Goal: Task Accomplishment & Management: Complete application form

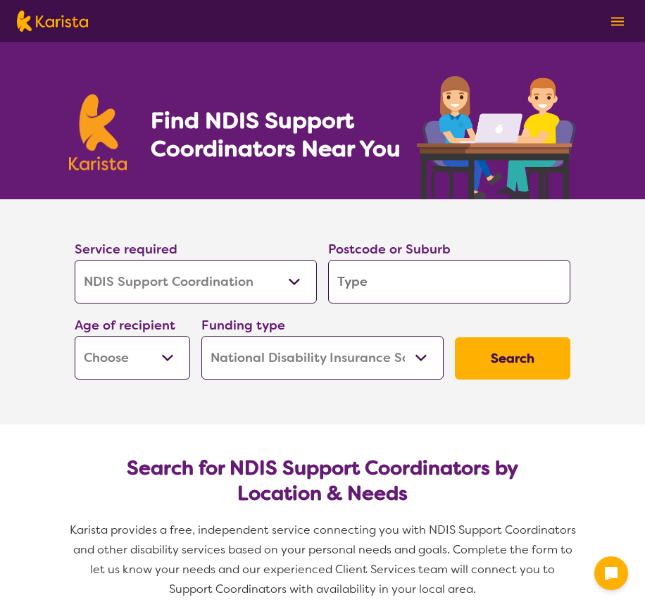
select select "NDIS Support Coordination"
select select "NDIS"
select select "NDIS Support Coordination"
select select "NDIS"
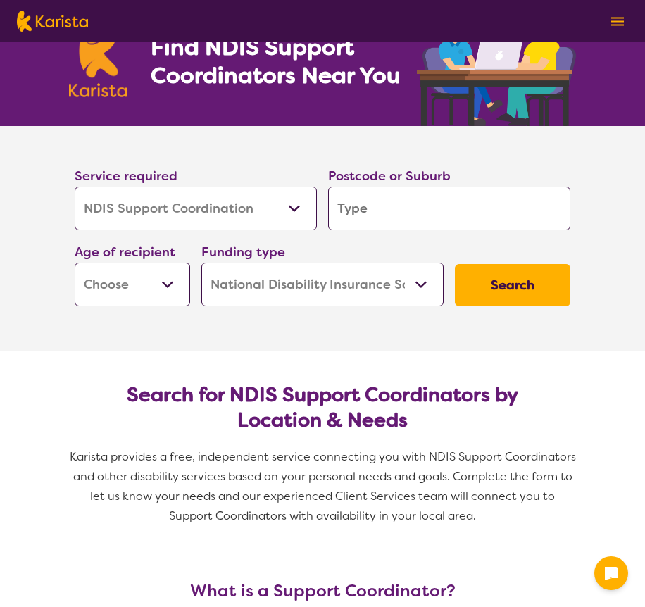
scroll to position [75, 0]
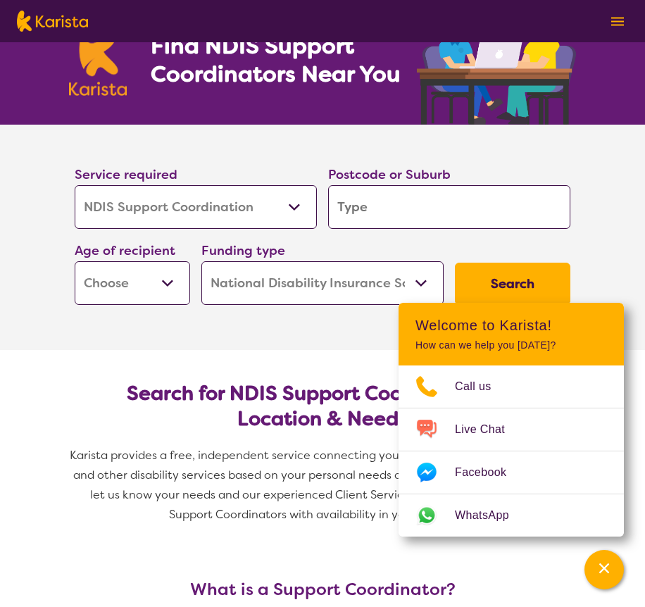
click at [381, 216] on input "search" at bounding box center [449, 207] width 242 height 44
type input "6"
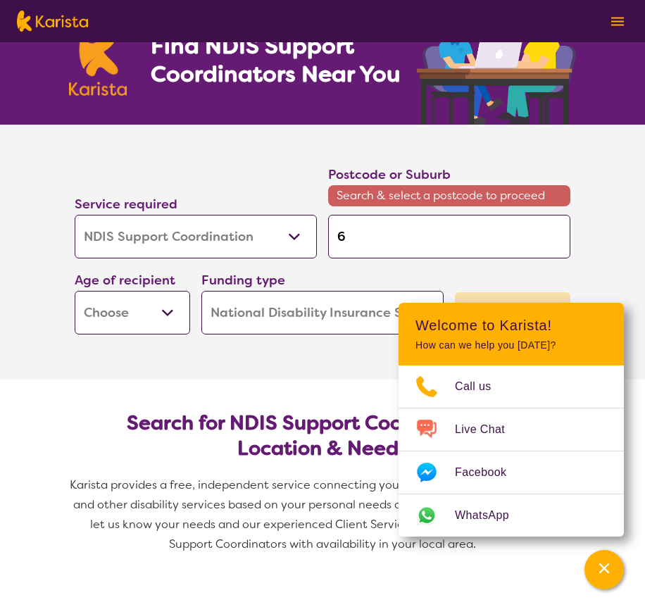
type input "61"
type input "612"
type input "6122"
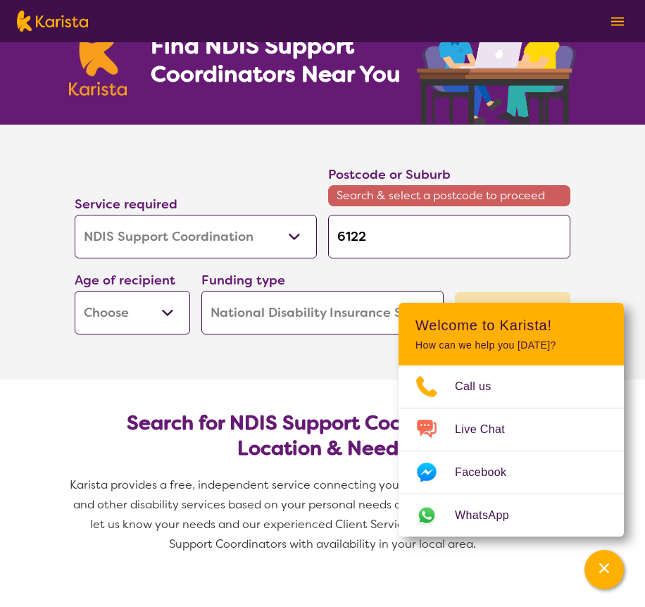
type input "6122"
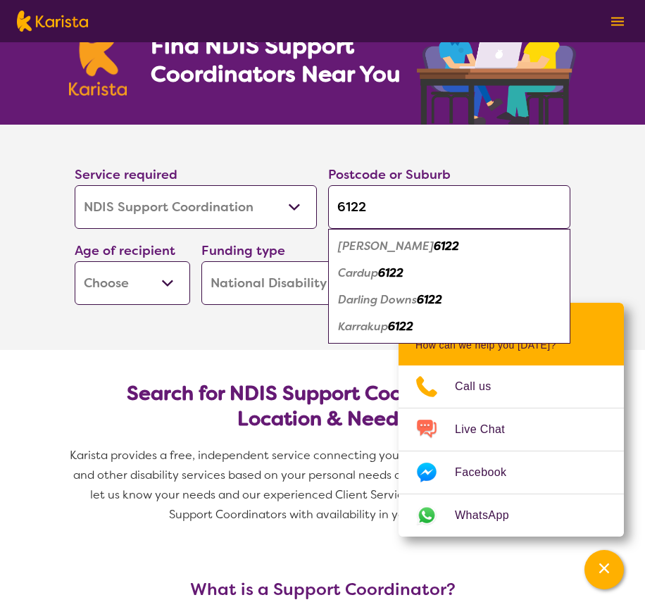
type input "6122"
click at [358, 248] on em "Byford" at bounding box center [386, 246] width 96 height 15
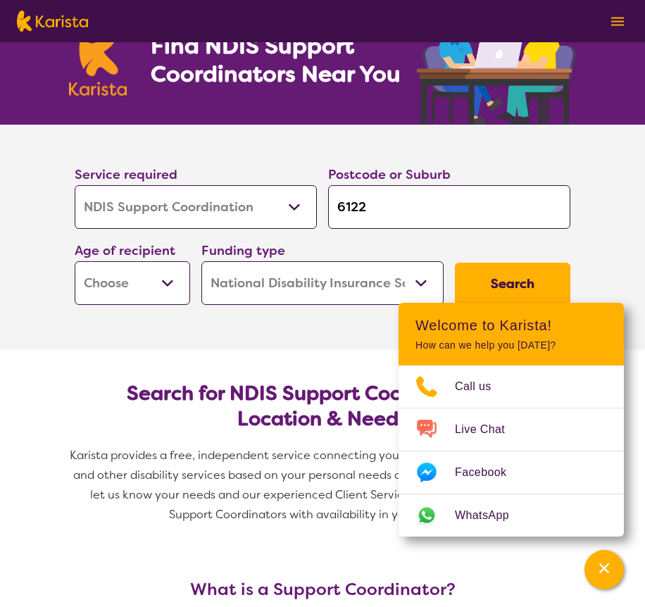
click at [253, 341] on section "Service required Allied Health Assistant Assessment (ADHD or Autism) Behaviour …" at bounding box center [322, 237] width 563 height 225
click at [350, 359] on section "Search for NDIS Support Coordinators by Location & Needs Karista provides a fre…" at bounding box center [322, 448] width 540 height 196
click at [579, 272] on section "Service required Allied Health Assistant Assessment (ADHD or Autism) Behaviour …" at bounding box center [322, 218] width 540 height 186
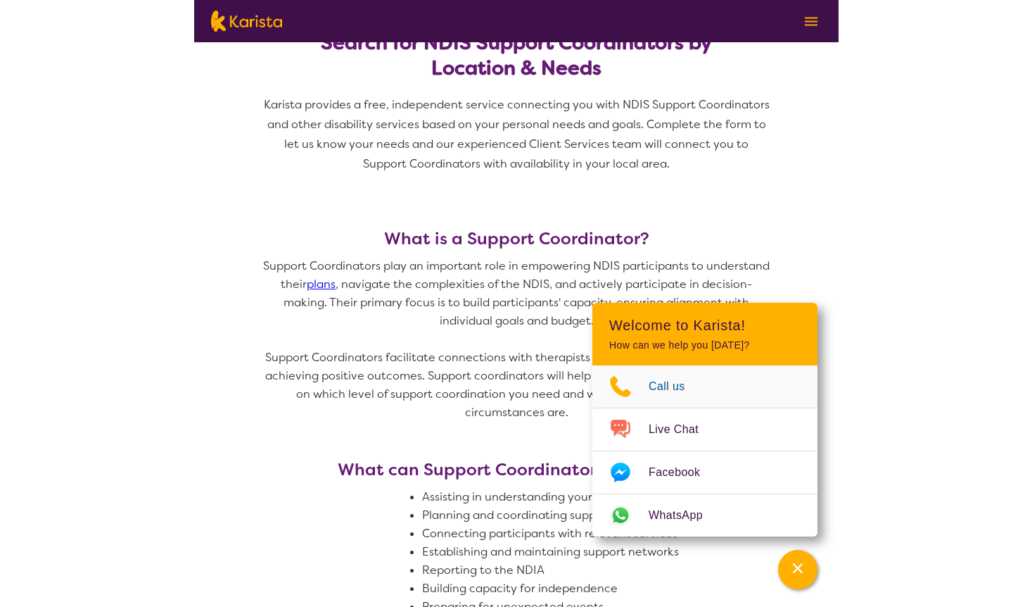
scroll to position [0, 0]
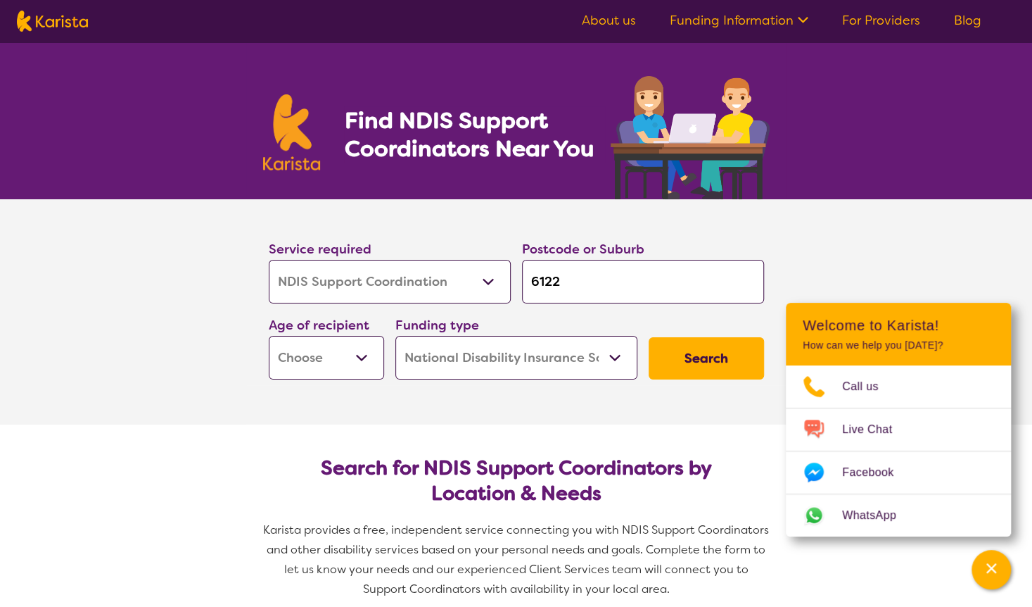
click at [644, 356] on button "Search" at bounding box center [706, 358] width 115 height 42
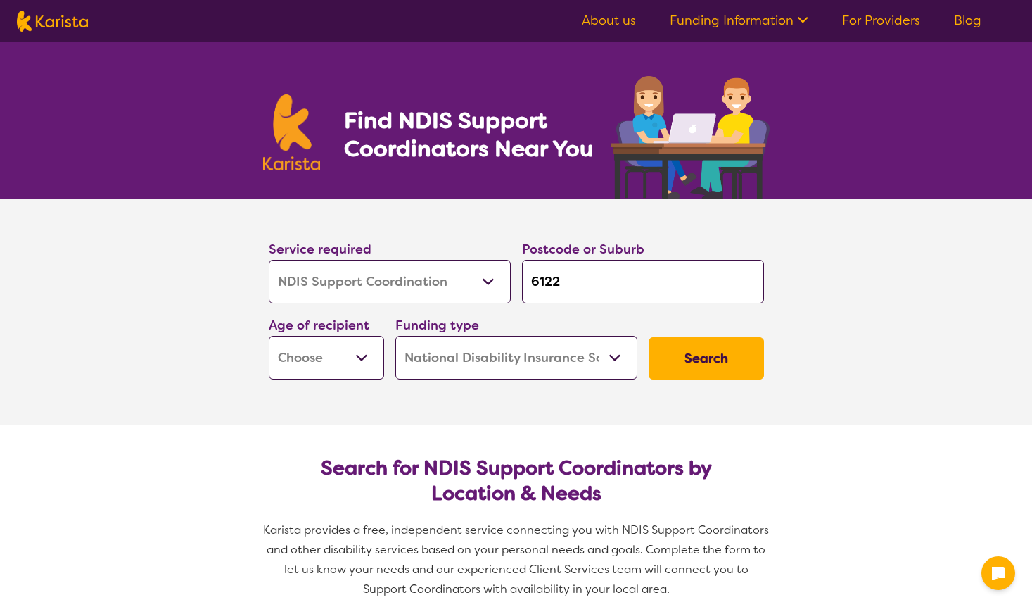
select select "NDIS Support Coordination"
select select "NDIS"
select select "NDIS Support Coordination"
select select "NDIS"
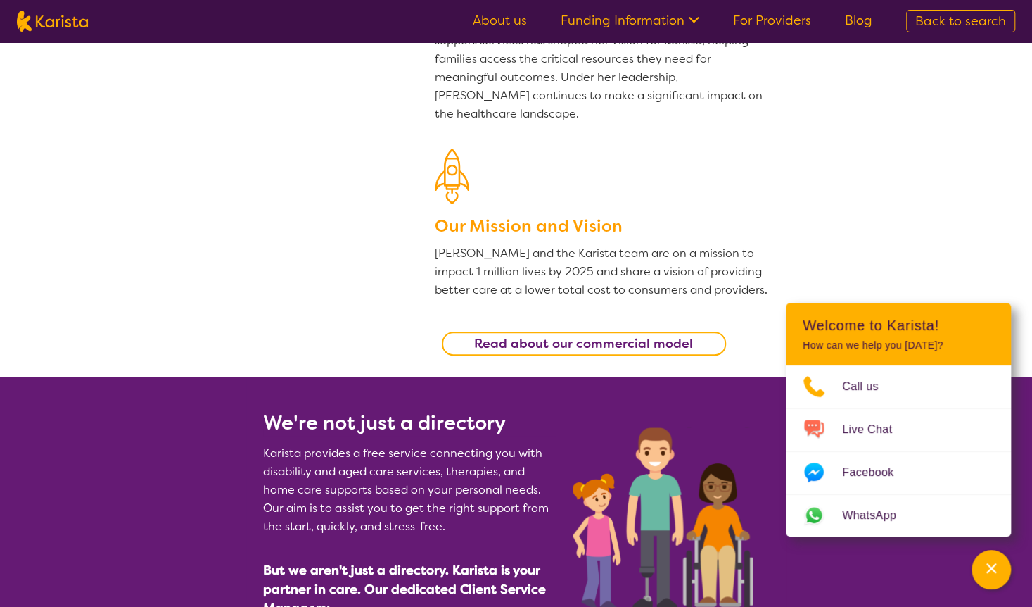
scroll to position [269, 0]
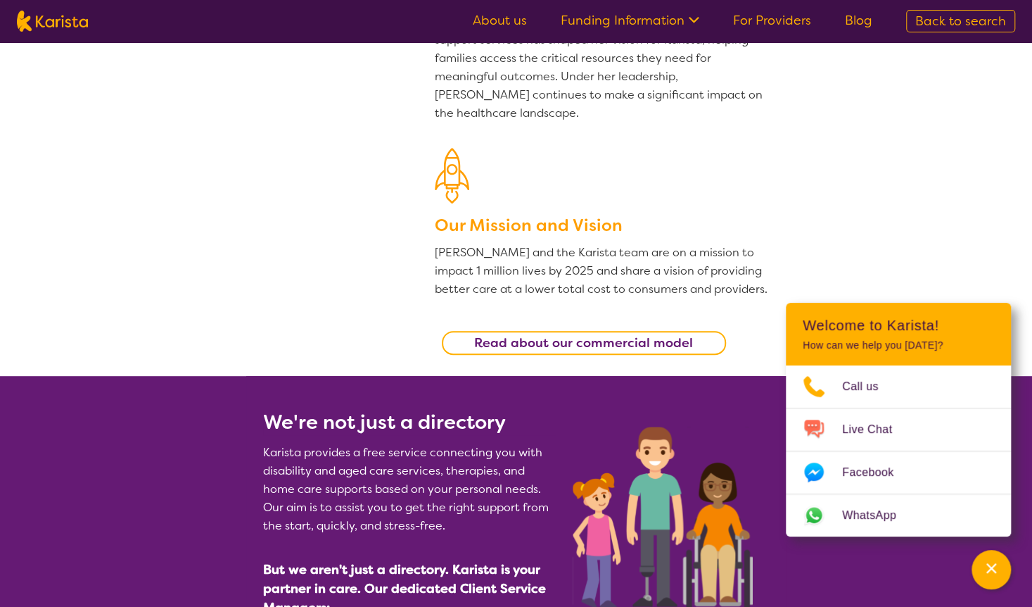
click at [791, 18] on link "For Providers" at bounding box center [772, 20] width 78 height 17
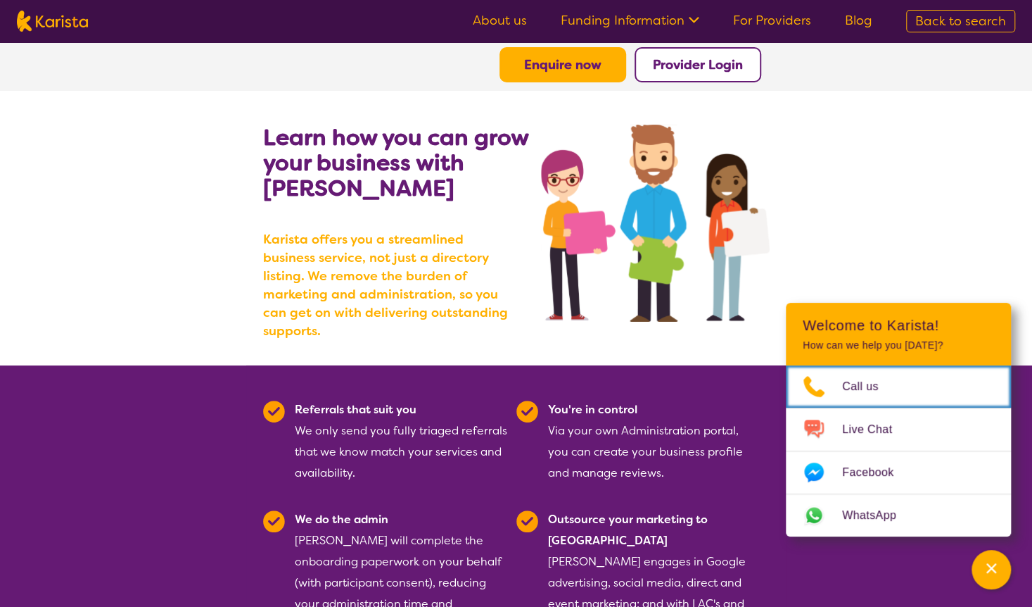
scroll to position [37, 0]
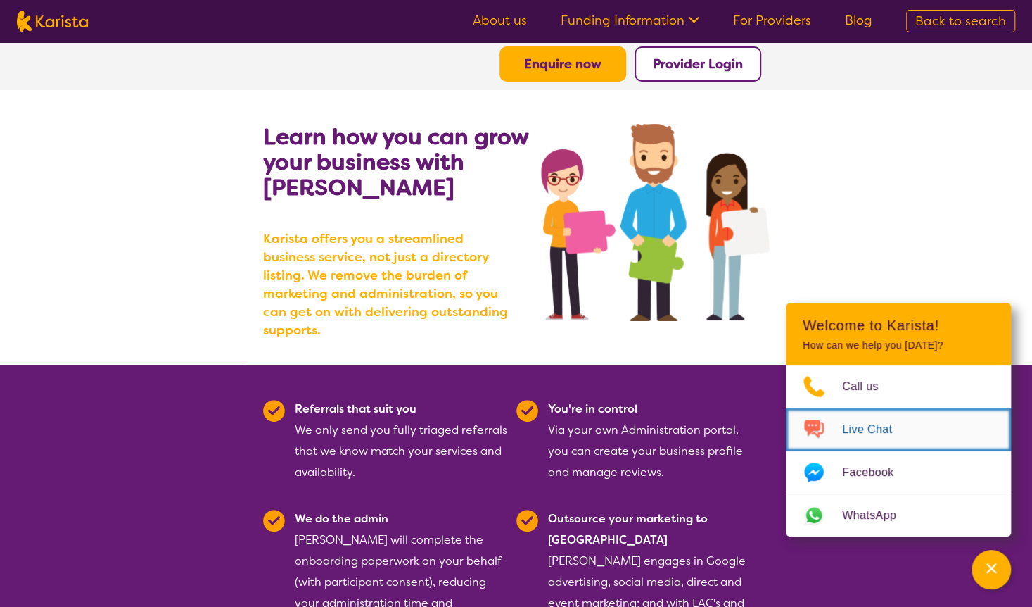
click at [854, 420] on span "Live Chat" at bounding box center [875, 429] width 67 height 21
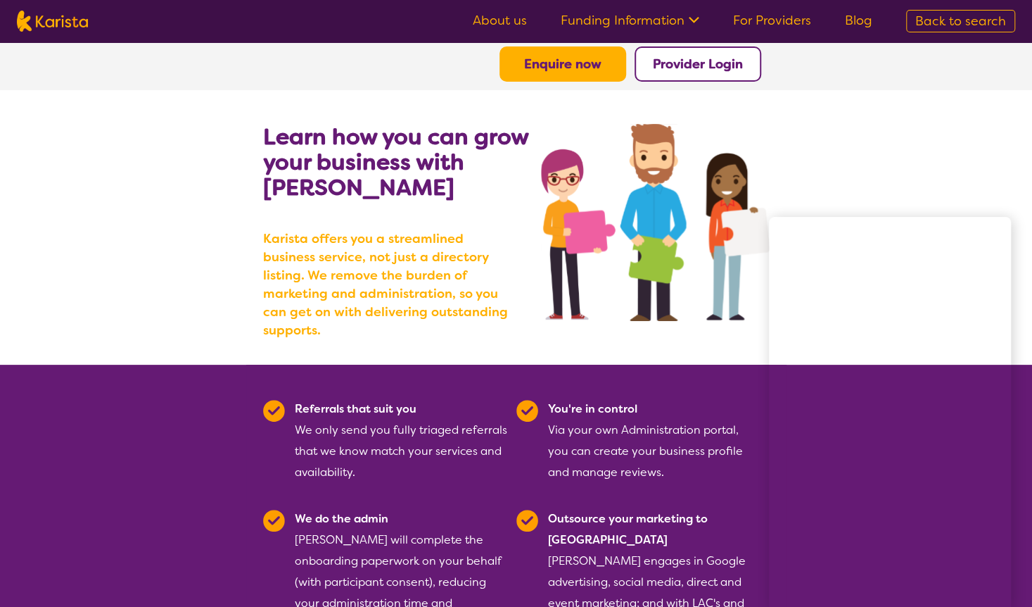
scroll to position [0, 0]
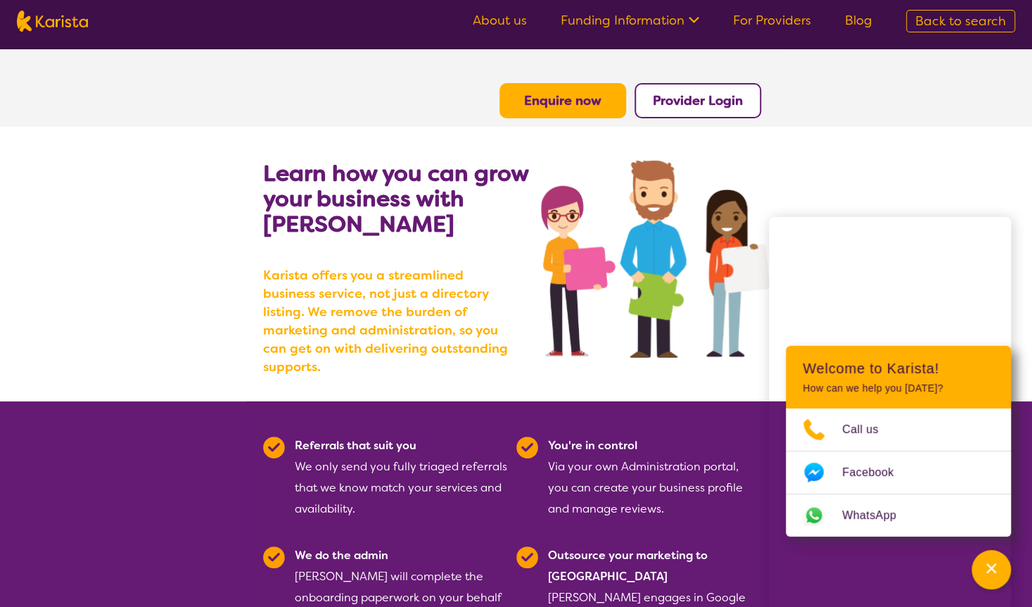
click at [570, 99] on b "Enquire now" at bounding box center [562, 100] width 77 height 17
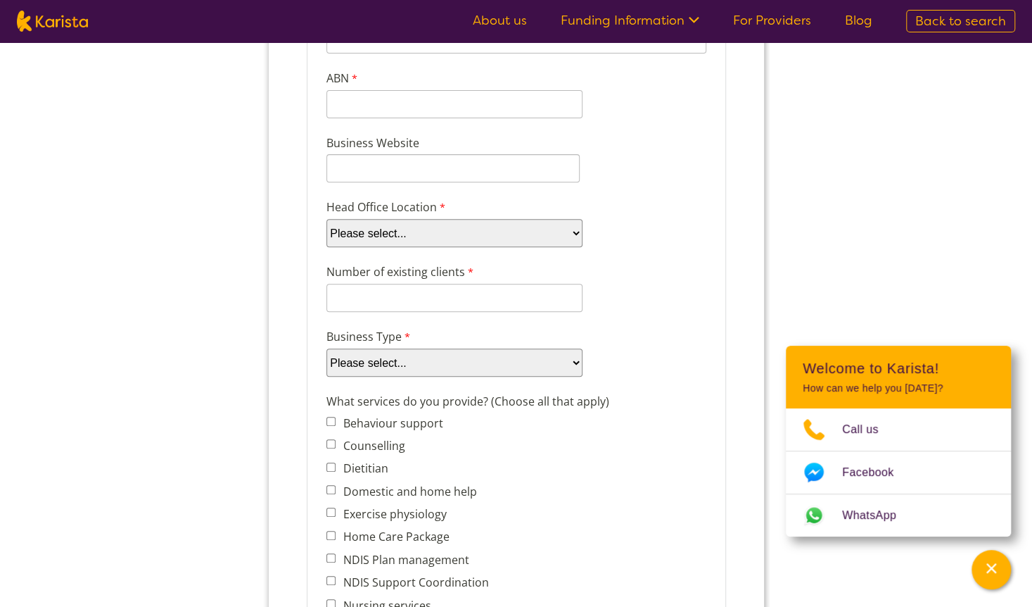
scroll to position [233, 0]
click at [576, 232] on select "Please select... ACT NSW NT QLD SA TAS VIC WA" at bounding box center [454, 232] width 256 height 28
click at [647, 308] on div "Number of existing clients 8 characters left." at bounding box center [515, 287] width 391 height 54
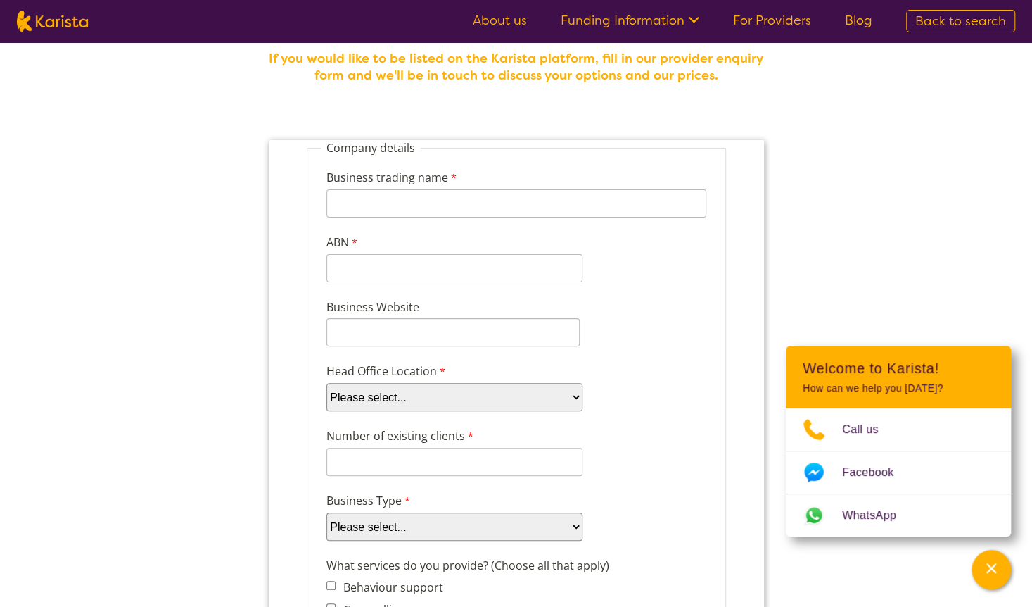
scroll to position [0, 0]
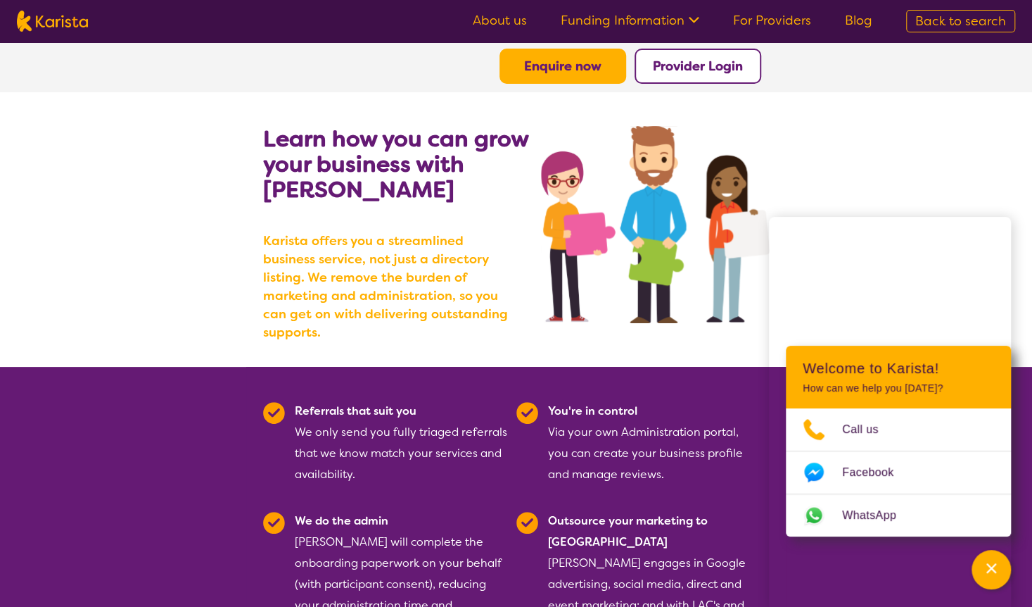
scroll to position [33, 0]
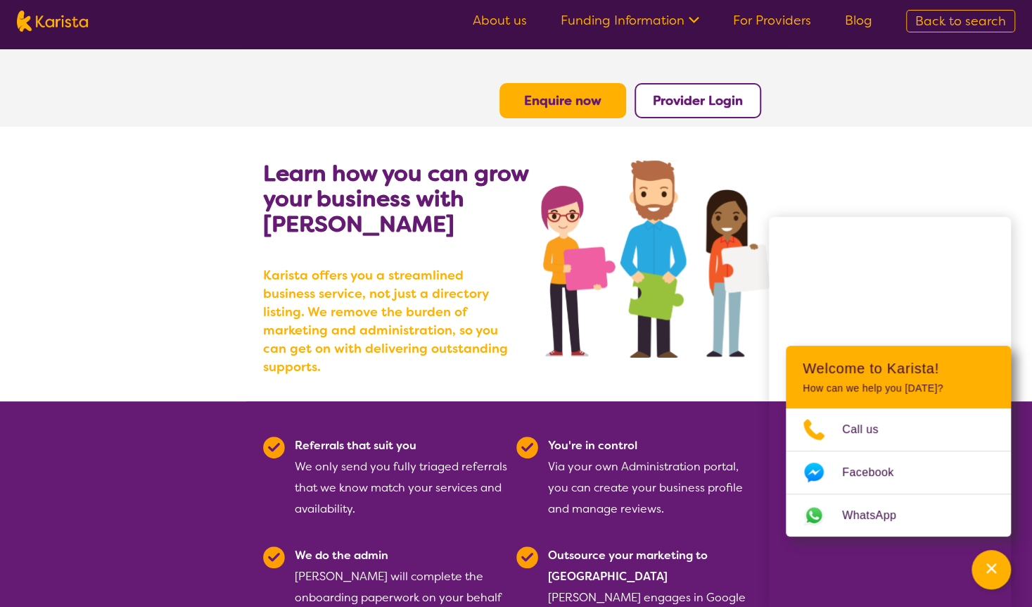
click at [770, 23] on link "For Providers" at bounding box center [772, 20] width 78 height 17
click at [676, 105] on b "Provider Login" at bounding box center [698, 100] width 90 height 17
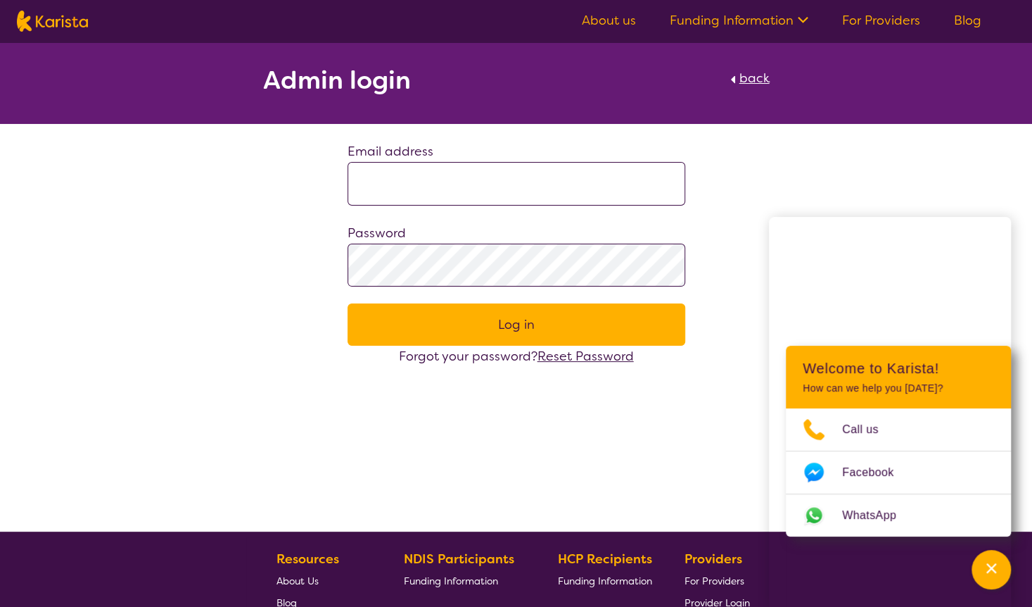
click at [472, 193] on input at bounding box center [517, 184] width 338 height 44
click at [441, 388] on div "Admin login back Email address Password Log in Forgot your password? Reset Pass…" at bounding box center [516, 286] width 1032 height 489
click at [964, 19] on link "Blog" at bounding box center [967, 20] width 27 height 17
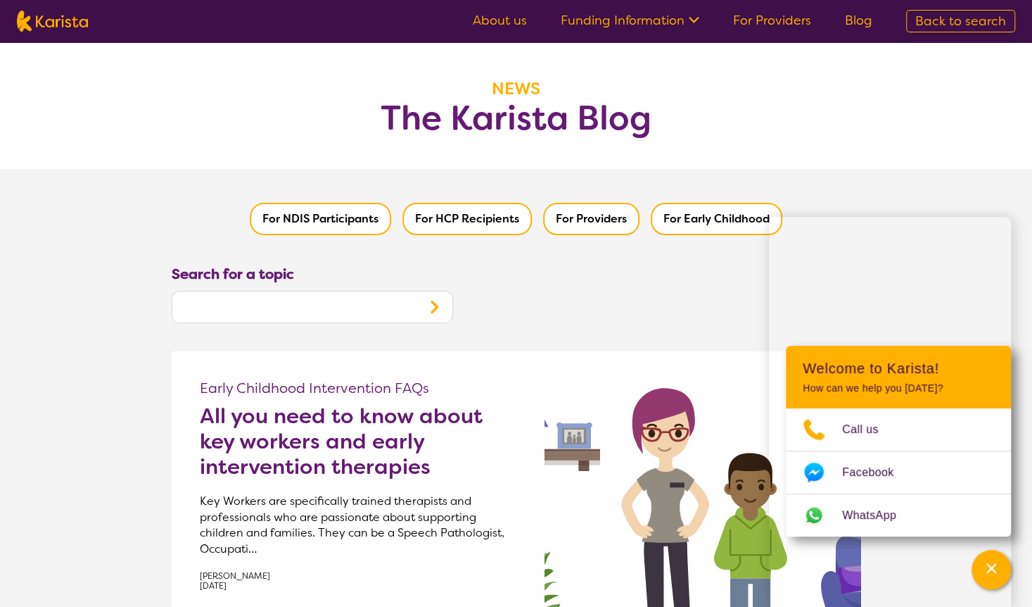
click at [609, 220] on button "For Providers" at bounding box center [591, 219] width 96 height 32
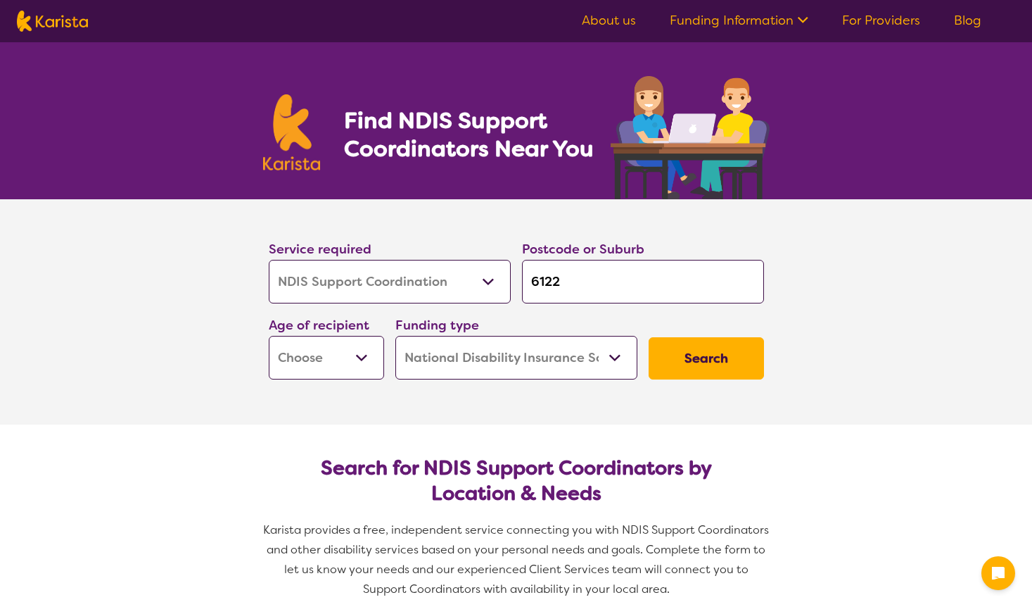
select select "NDIS Support Coordination"
select select "NDIS"
select select "NDIS Support Coordination"
select select "NDIS"
